Goal: Navigation & Orientation: Understand site structure

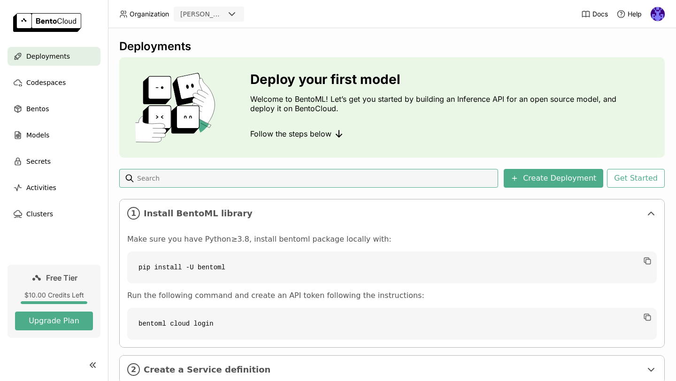
scroll to position [29, 0]
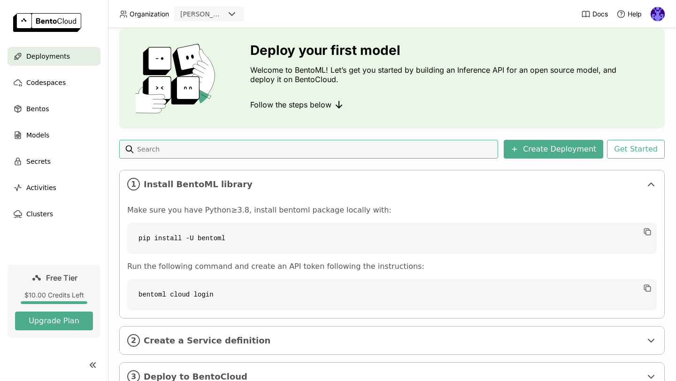
click at [307, 236] on code "pip install -U bentoml" at bounding box center [391, 238] width 529 height 32
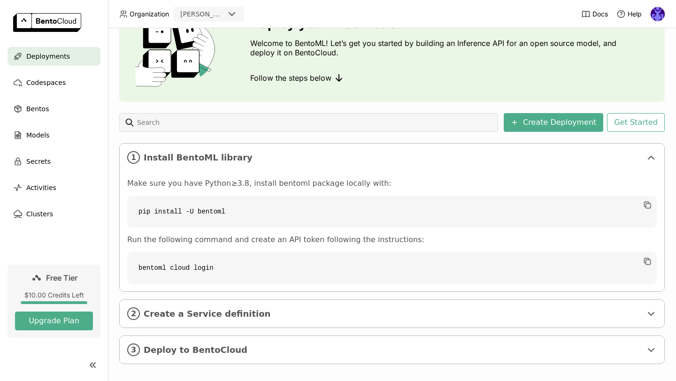
scroll to position [58, 0]
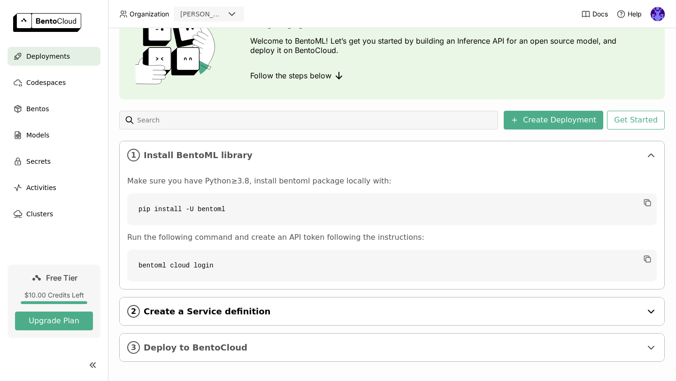
click at [322, 315] on span "Create a Service definition" at bounding box center [393, 311] width 498 height 10
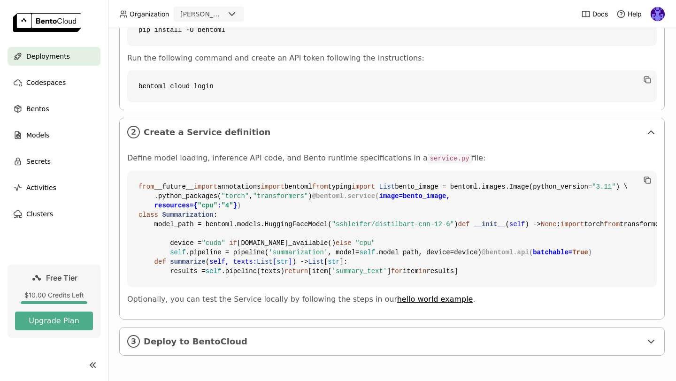
scroll to position [406, 0]
click at [213, 343] on span "Deploy to BentoCloud" at bounding box center [393, 341] width 498 height 10
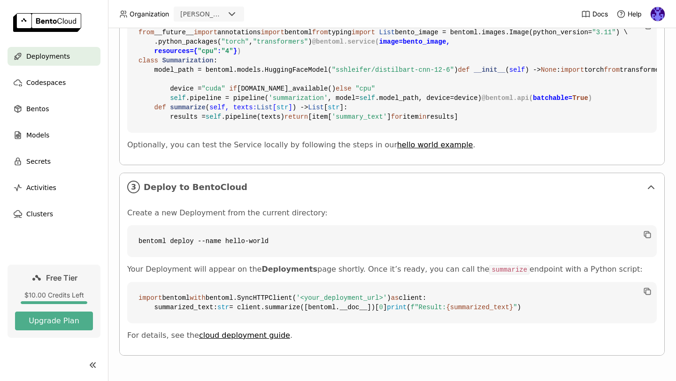
scroll to position [589, 0]
click at [55, 72] on ul "Deployments Codespaces Bentos Models Secrets Activities Clusters" at bounding box center [54, 135] width 108 height 176
click at [57, 81] on span "Codespaces" at bounding box center [45, 82] width 39 height 11
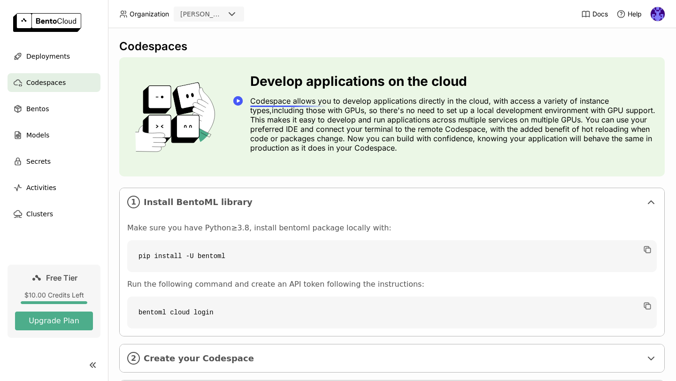
click at [241, 100] on circle "Speechify Inline player Play button" at bounding box center [237, 100] width 9 height 9
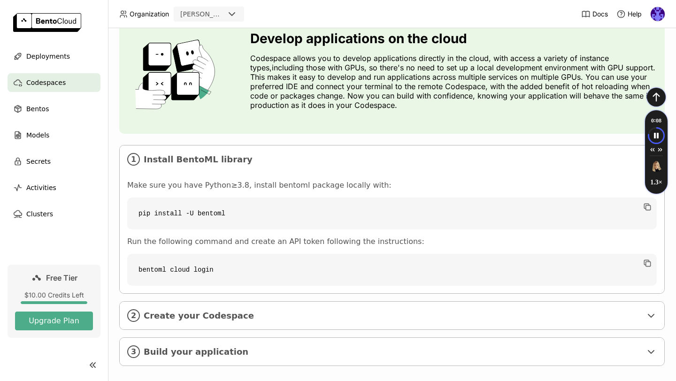
scroll to position [44, 0]
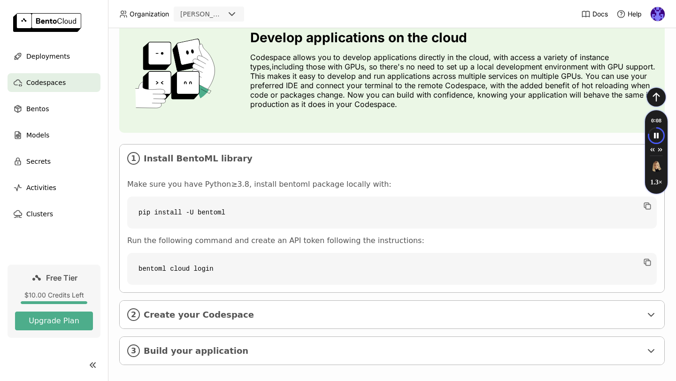
click at [191, 221] on code "pip install -U bentoml" at bounding box center [391, 213] width 529 height 32
click at [638, 200] on code "pip install -U bentoml" at bounding box center [391, 213] width 529 height 32
click at [646, 206] on icon "button" at bounding box center [648, 207] width 5 height 5
click at [132, 211] on code "pip install -U bentoml" at bounding box center [391, 213] width 529 height 32
click at [121, 214] on div "Make sure you have Python≥3.8, install bentoml package locally with: pip instal…" at bounding box center [392, 232] width 544 height 120
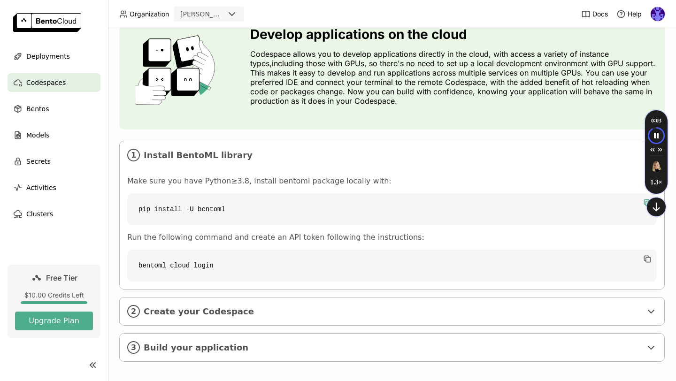
scroll to position [47, 0]
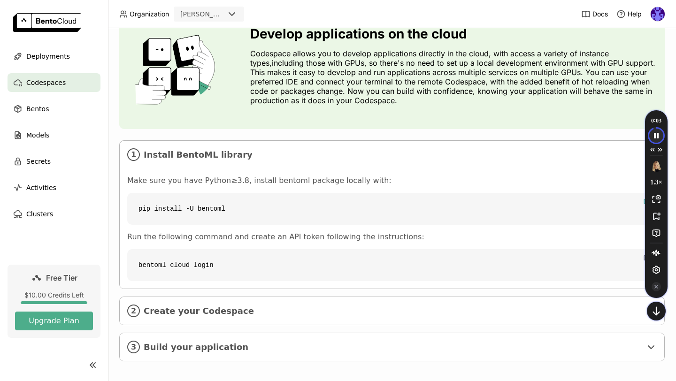
click at [657, 139] on icon "Speechify pause button" at bounding box center [655, 135] width 15 height 15
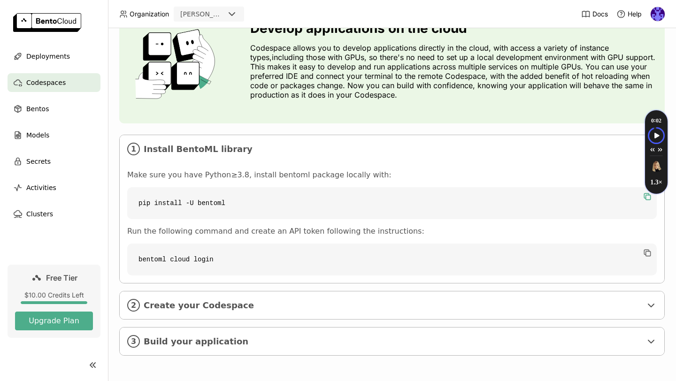
scroll to position [53, 0]
click at [448, 308] on span "Create your Codespace" at bounding box center [393, 306] width 498 height 10
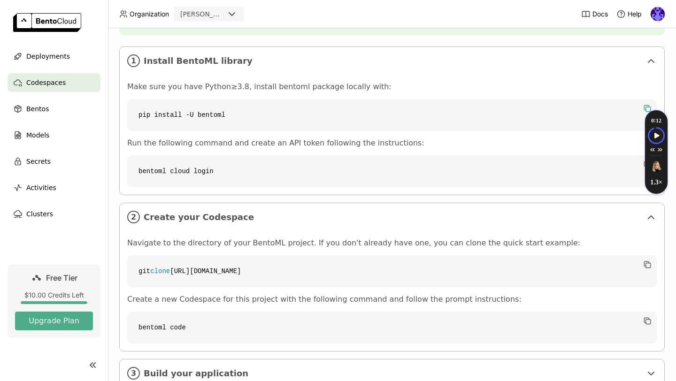
scroll to position [141, 0]
click at [30, 110] on span "Bentos" at bounding box center [37, 108] width 23 height 11
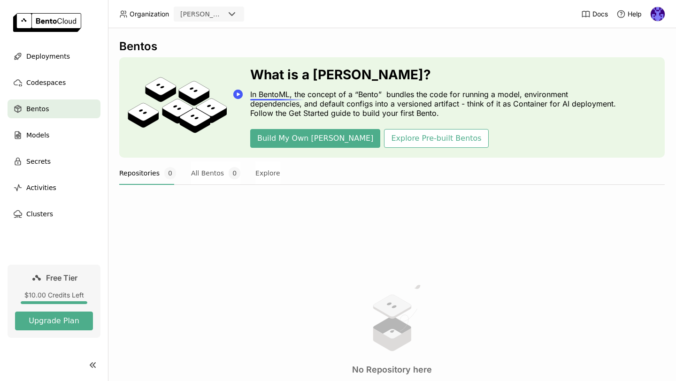
click at [238, 94] on icon "Speechify Inline player Play button" at bounding box center [238, 93] width 3 height 3
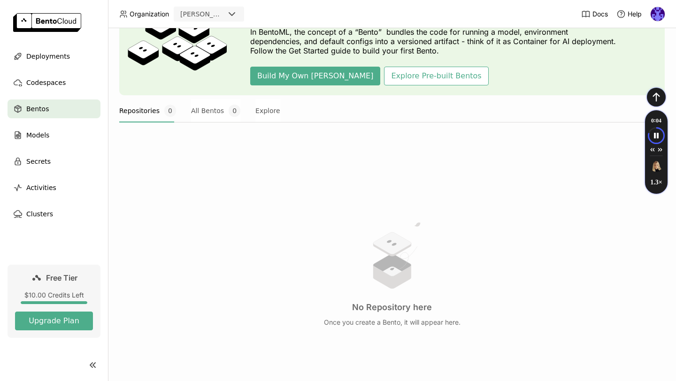
scroll to position [63, 0]
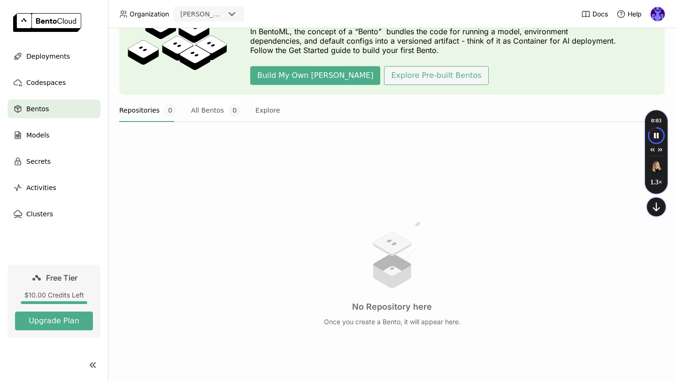
click at [385, 80] on button "Explore Pre-built Bentos" at bounding box center [436, 75] width 104 height 19
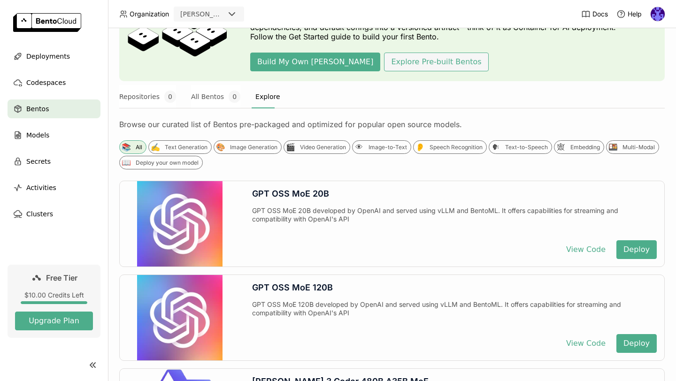
scroll to position [77, 0]
click at [589, 152] on div "🕸 Embedding" at bounding box center [579, 147] width 50 height 14
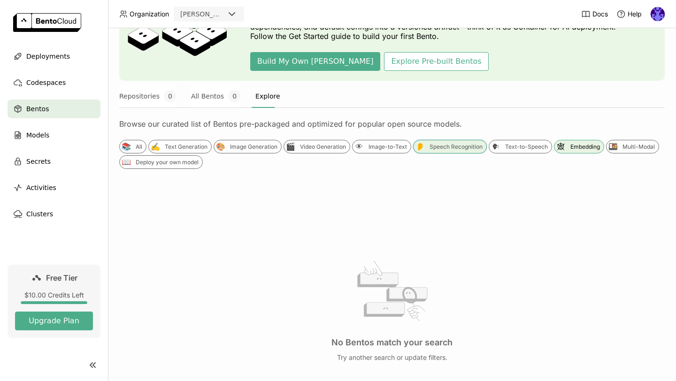
click at [438, 151] on div "👂 Speech Recognition" at bounding box center [450, 147] width 74 height 14
click at [437, 148] on div "Speech Recognition" at bounding box center [455, 147] width 53 height 8
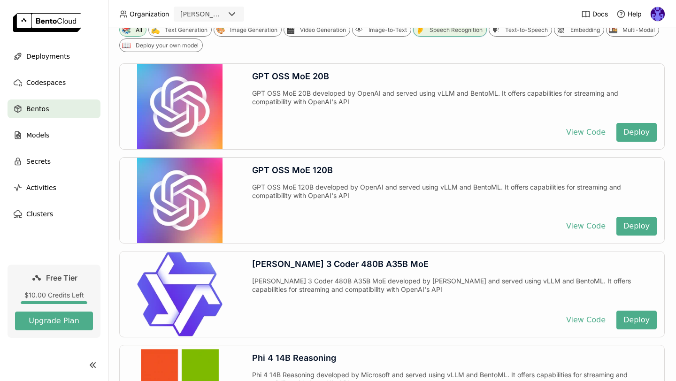
scroll to position [43, 0]
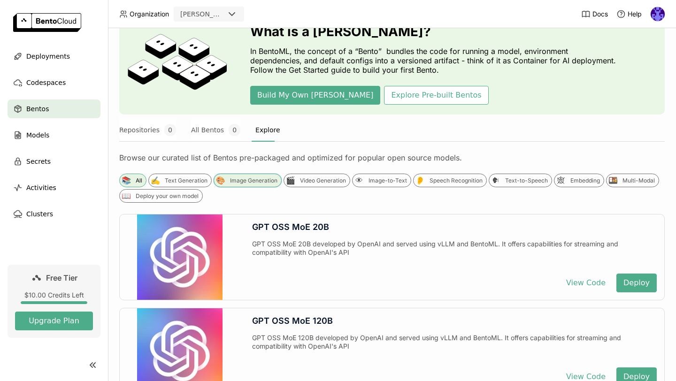
click at [262, 178] on div "Image Generation" at bounding box center [253, 181] width 47 height 8
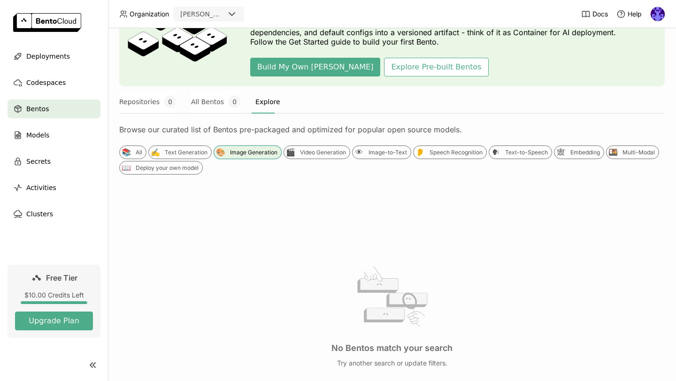
scroll to position [88, 0]
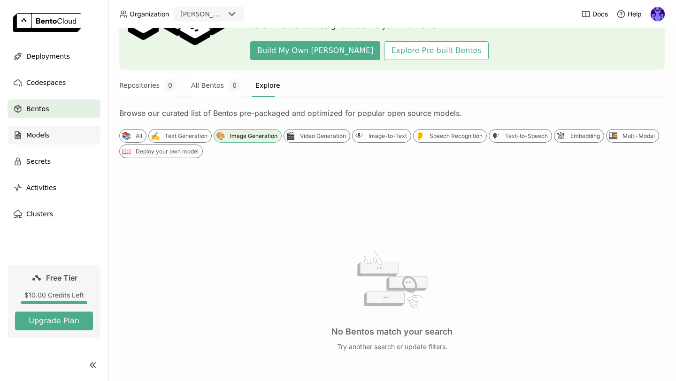
click at [43, 135] on span "Models" at bounding box center [37, 135] width 23 height 11
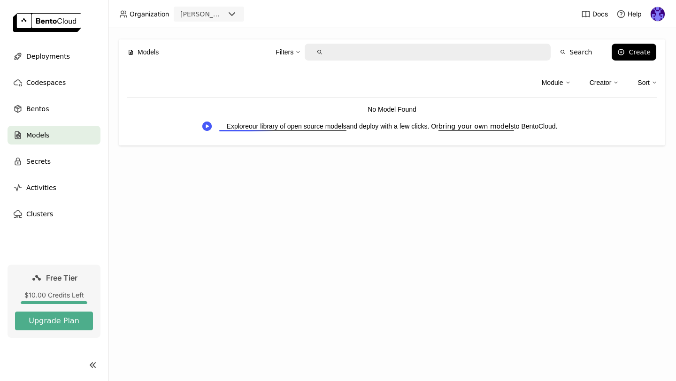
click at [268, 125] on link "our library of open source models" at bounding box center [298, 126] width 98 height 8
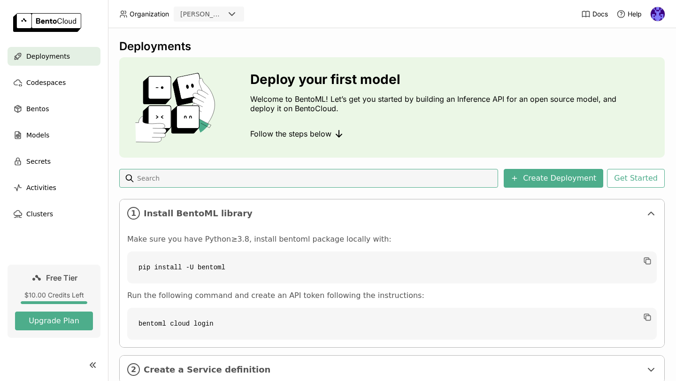
scroll to position [64, 0]
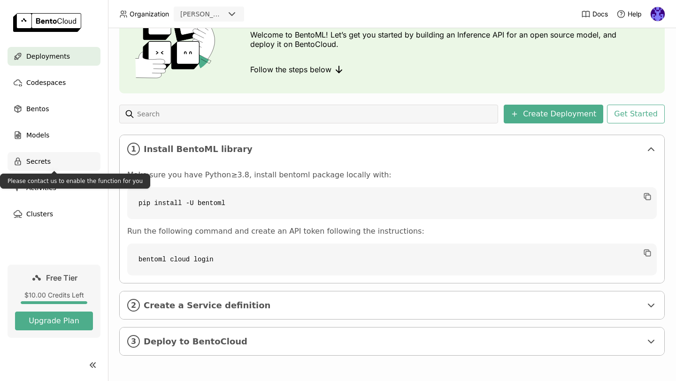
click at [29, 163] on span "Secrets" at bounding box center [38, 161] width 24 height 11
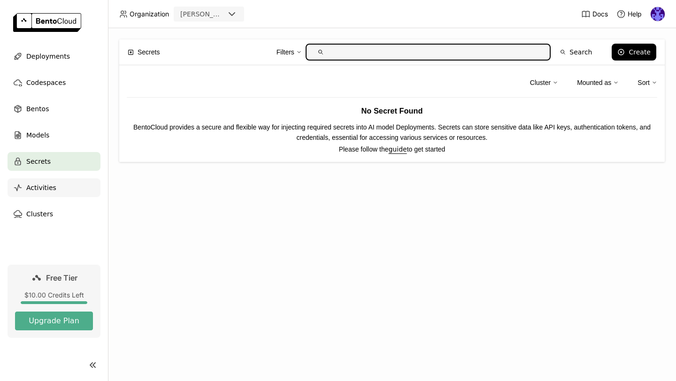
click at [39, 189] on span "Activities" at bounding box center [41, 187] width 30 height 11
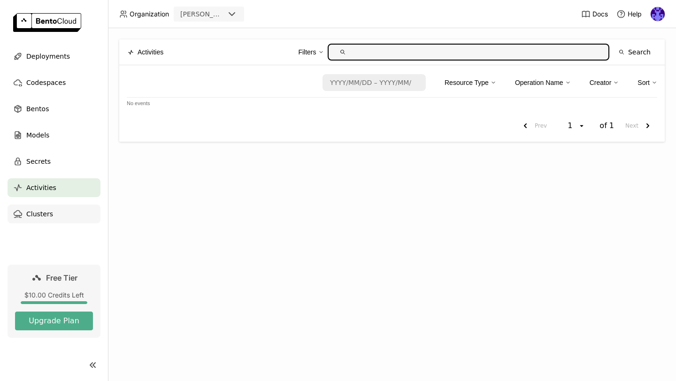
click at [44, 216] on span "Clusters" at bounding box center [39, 213] width 27 height 11
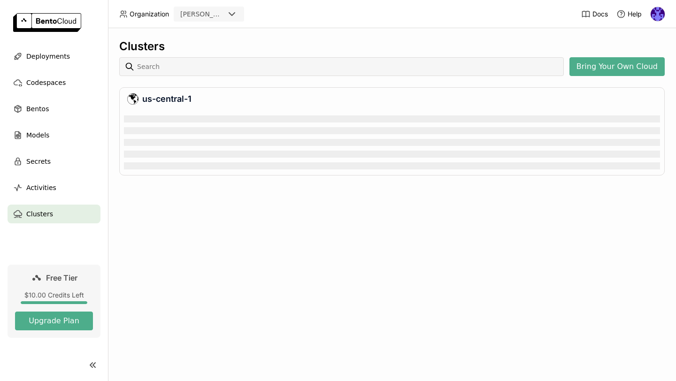
click at [134, 132] on div at bounding box center [392, 130] width 536 height 7
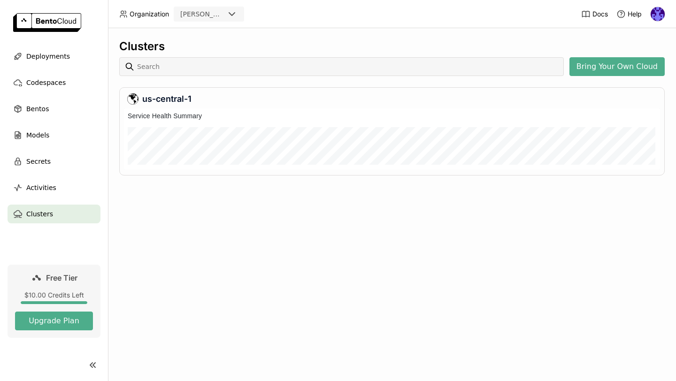
scroll to position [4, 4]
click at [60, 20] on img at bounding box center [47, 22] width 68 height 19
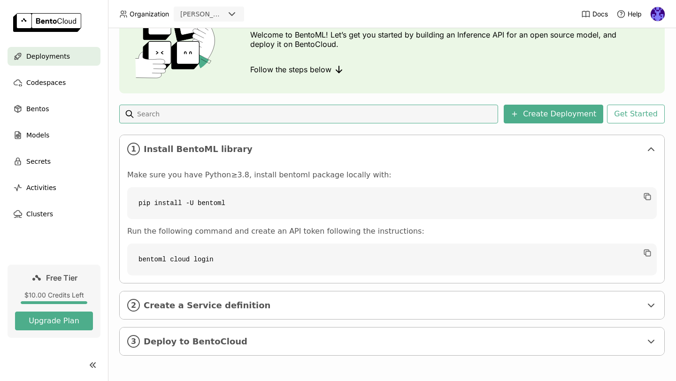
scroll to position [64, 0]
